Goal: Task Accomplishment & Management: Use online tool/utility

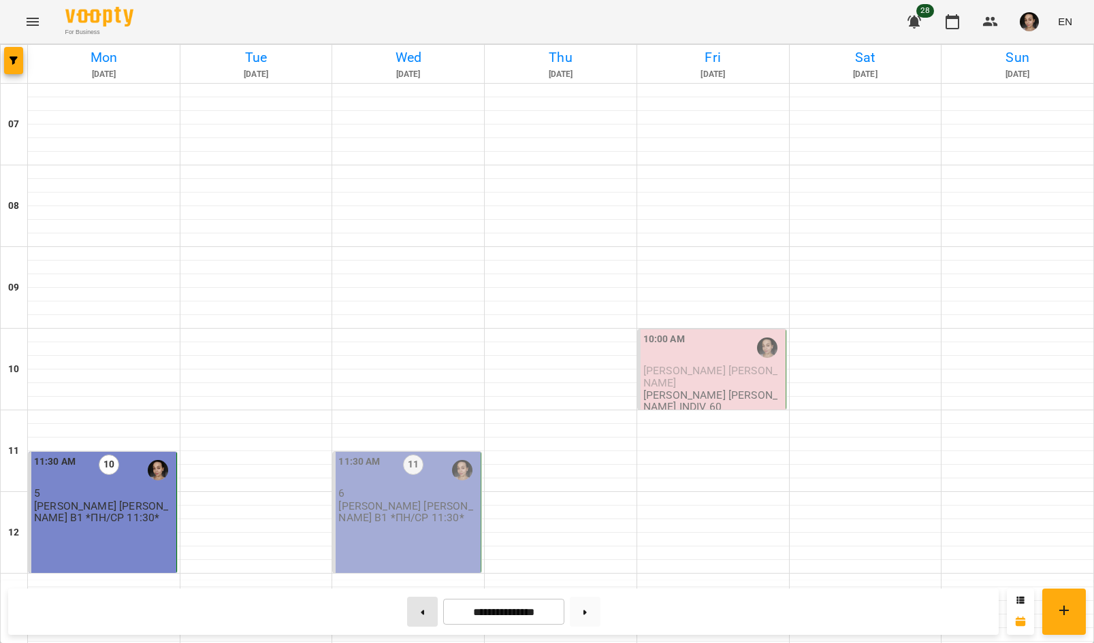
click at [420, 613] on button at bounding box center [422, 612] width 31 height 30
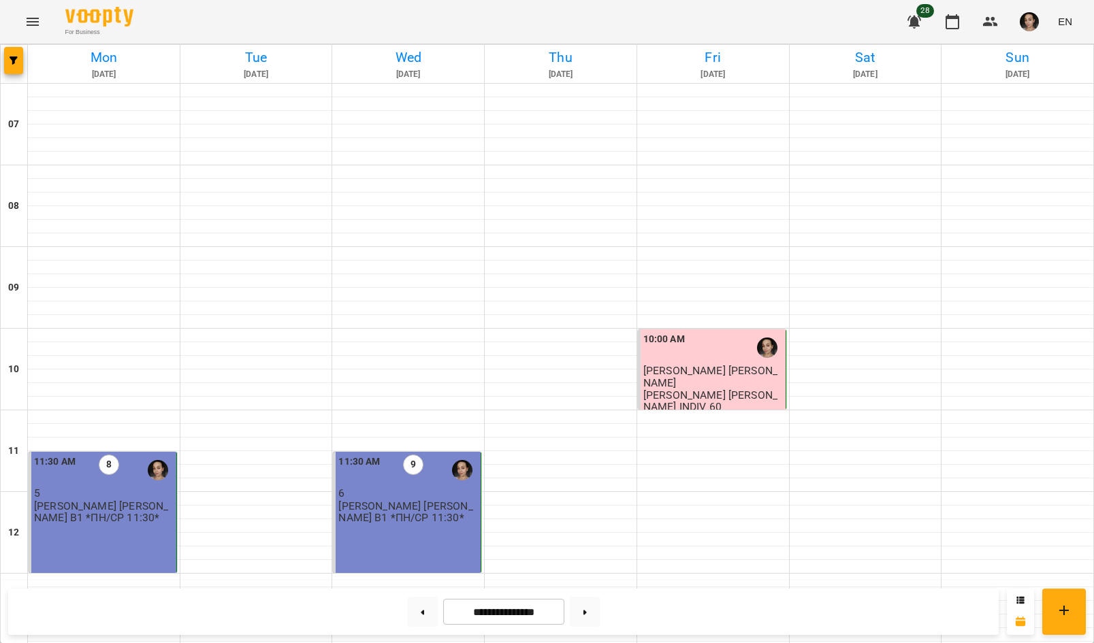
scroll to position [808, 0]
click at [417, 609] on button at bounding box center [422, 612] width 31 height 30
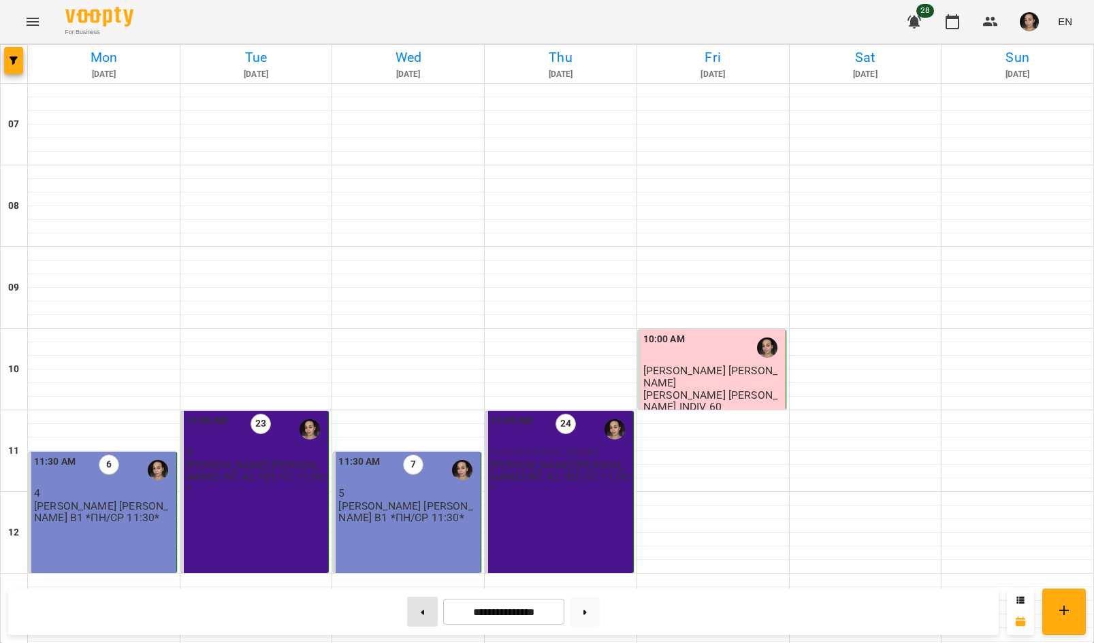
scroll to position [0, 0]
click at [422, 612] on button at bounding box center [422, 612] width 31 height 30
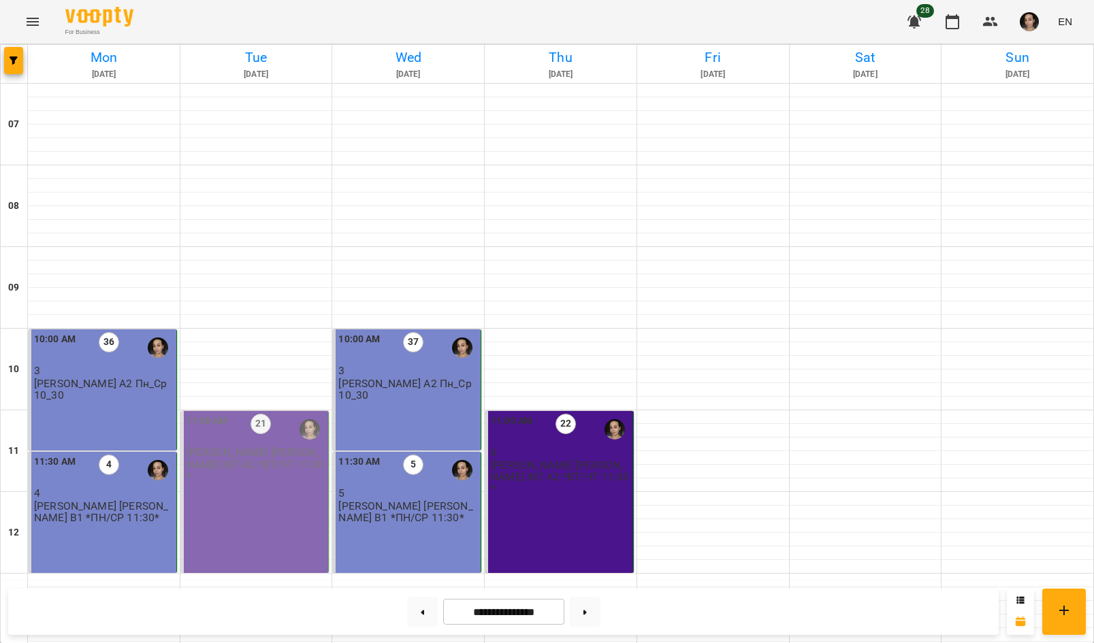
scroll to position [775, 0]
click at [587, 610] on icon at bounding box center [584, 612] width 3 height 5
type input "**********"
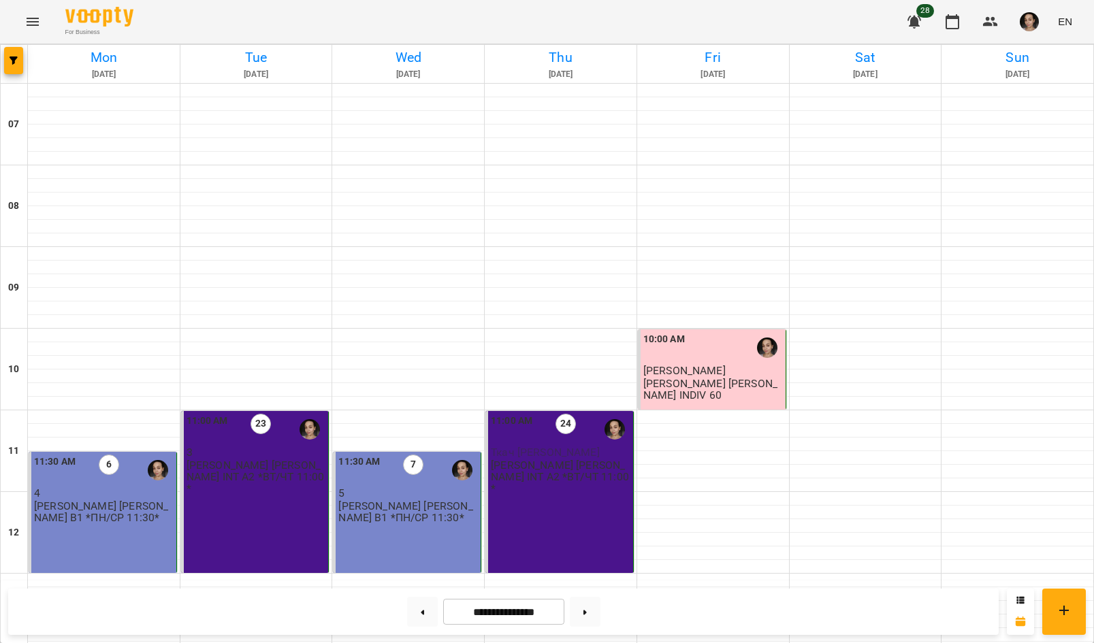
click at [1022, 25] on img "button" at bounding box center [1029, 21] width 19 height 19
click at [1028, 56] on span "Тимченко Вікторія" at bounding box center [1025, 52] width 92 height 16
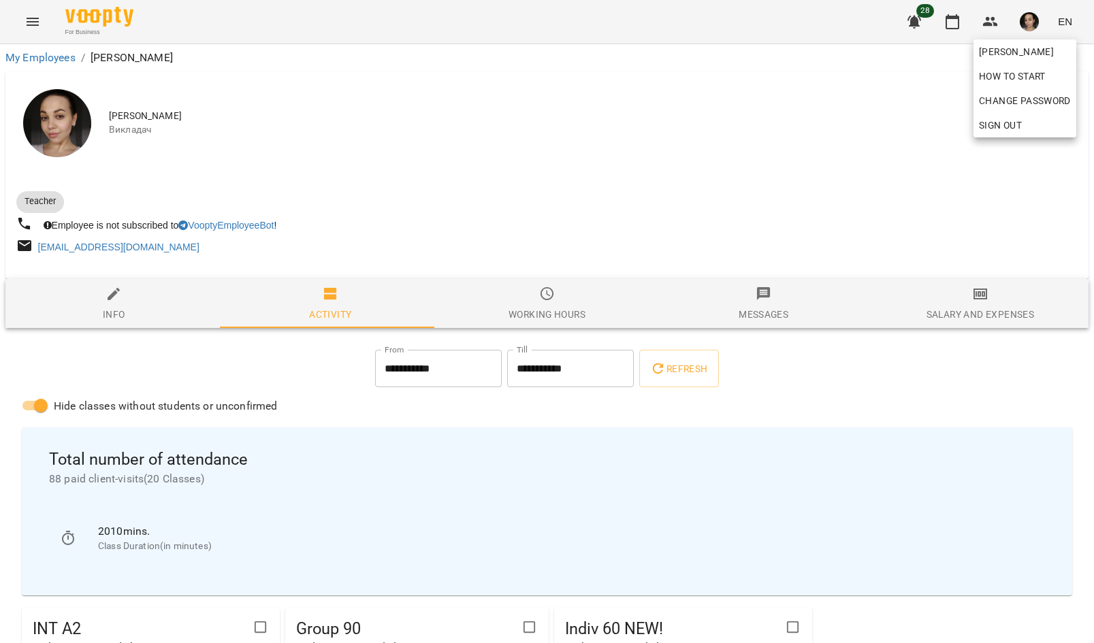
click at [965, 328] on div at bounding box center [547, 321] width 1094 height 643
click at [969, 318] on div "Salary and Expenses" at bounding box center [980, 314] width 108 height 16
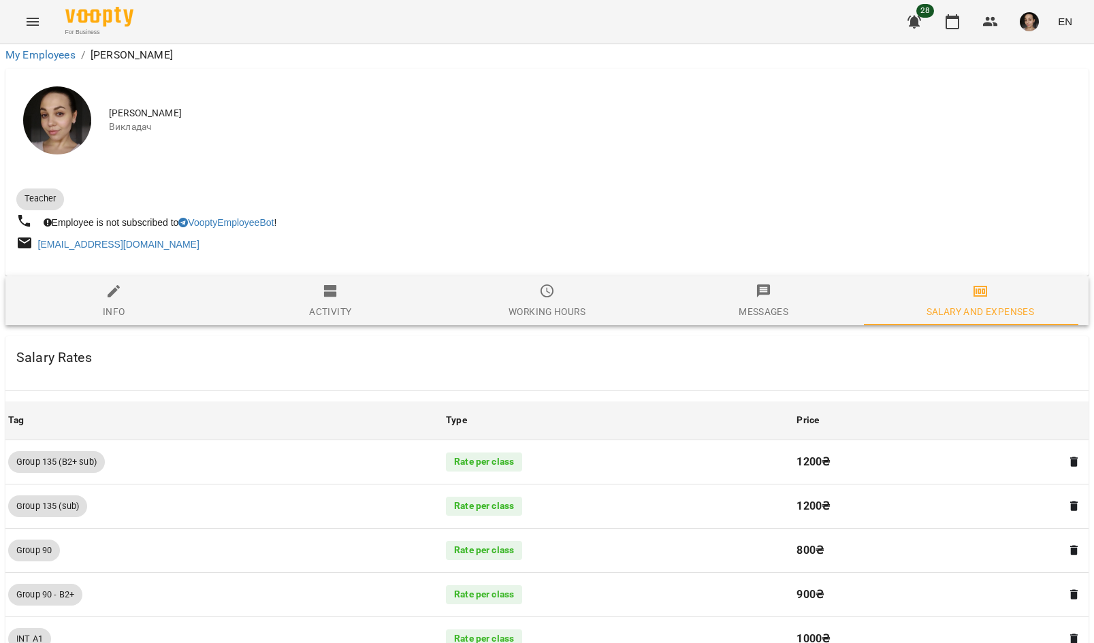
scroll to position [1220, 0]
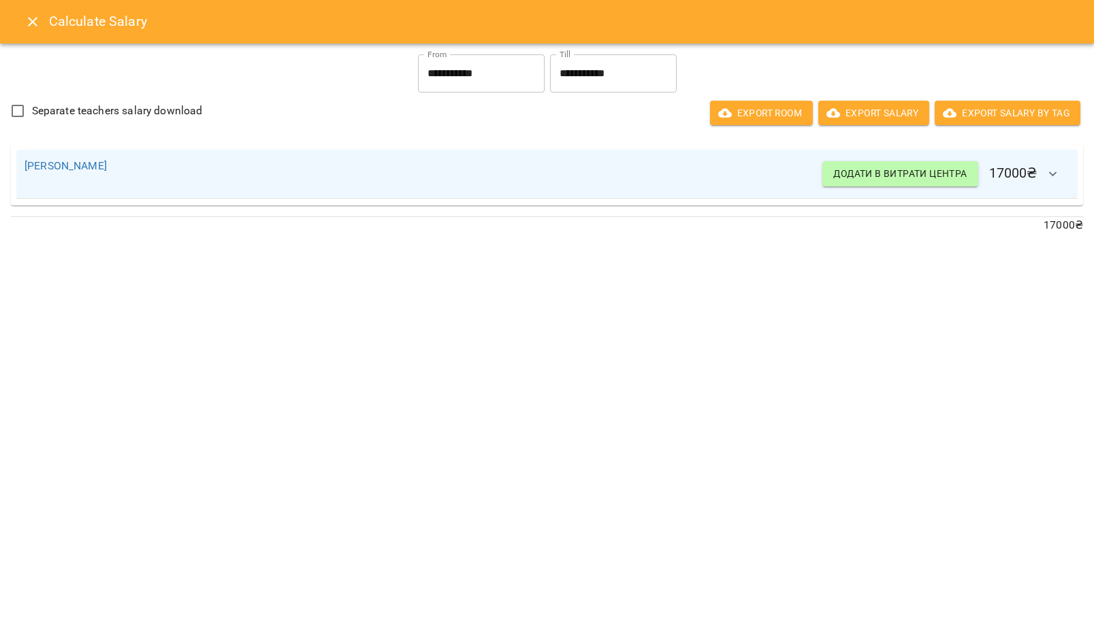
click at [609, 90] on input "**********" at bounding box center [613, 73] width 127 height 38
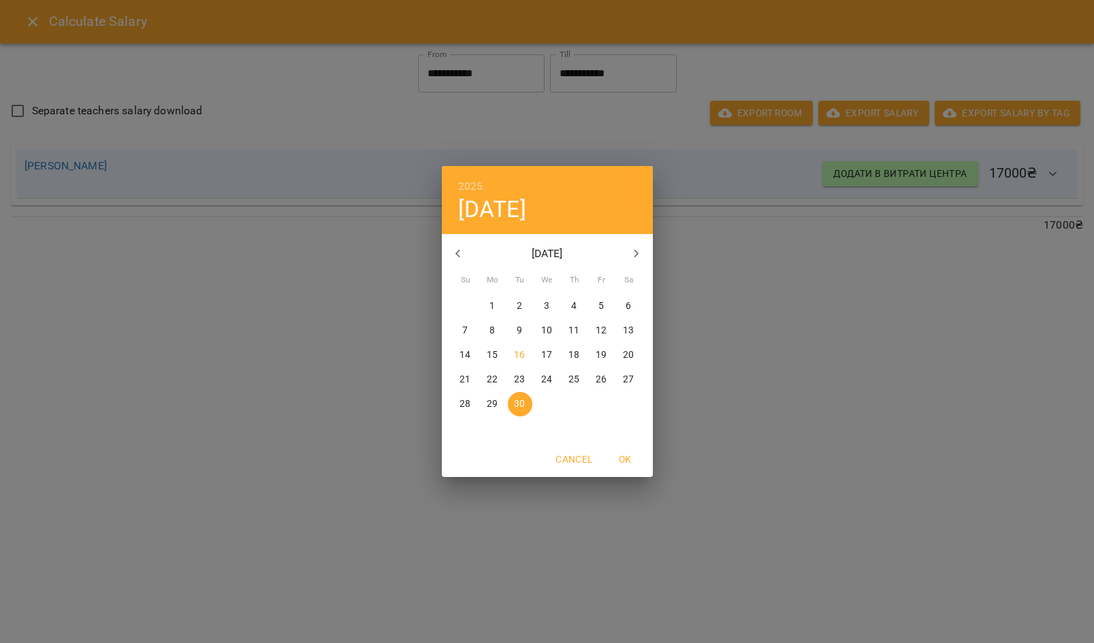
click at [503, 357] on span "15" at bounding box center [493, 356] width 25 height 14
type input "**********"
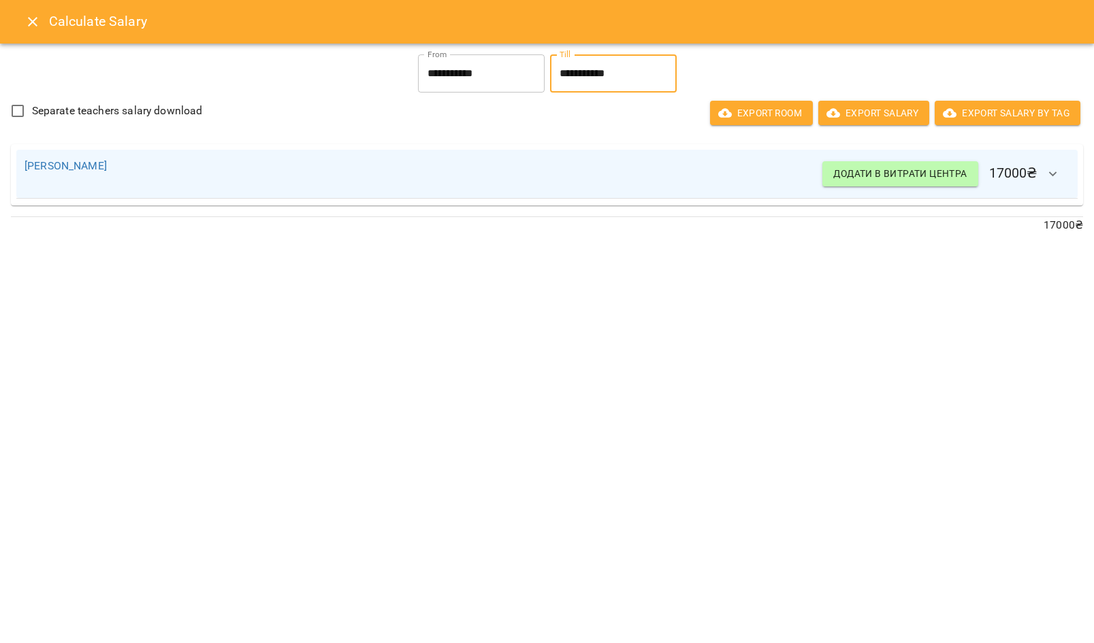
click at [1054, 175] on icon "button" at bounding box center [1053, 174] width 8 height 5
